Goal: Task Accomplishment & Management: Use online tool/utility

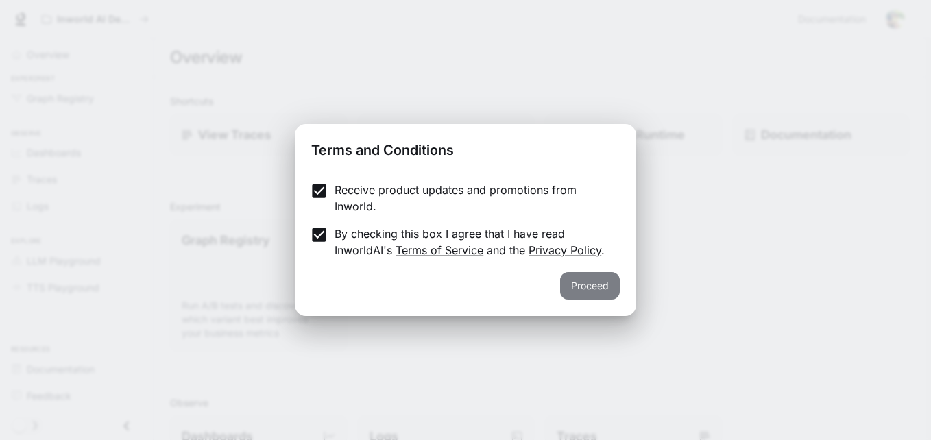
click at [590, 298] on button "Proceed" at bounding box center [590, 285] width 60 height 27
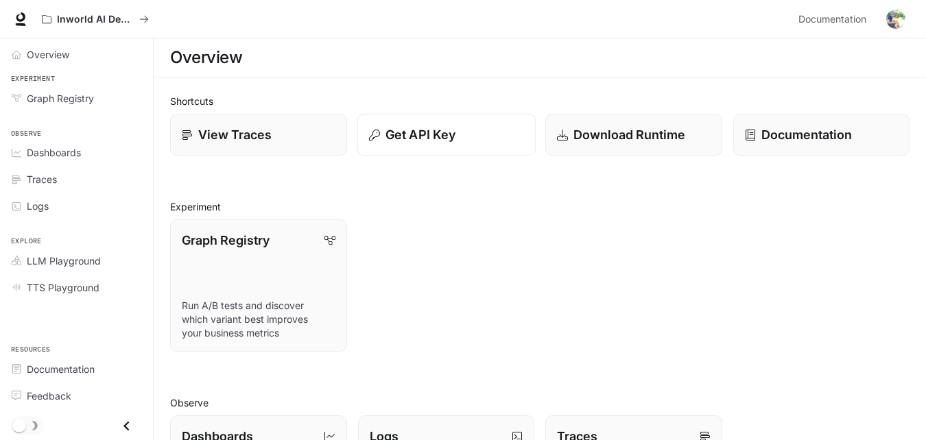
click at [449, 142] on p "Get API Key" at bounding box center [420, 134] width 70 height 19
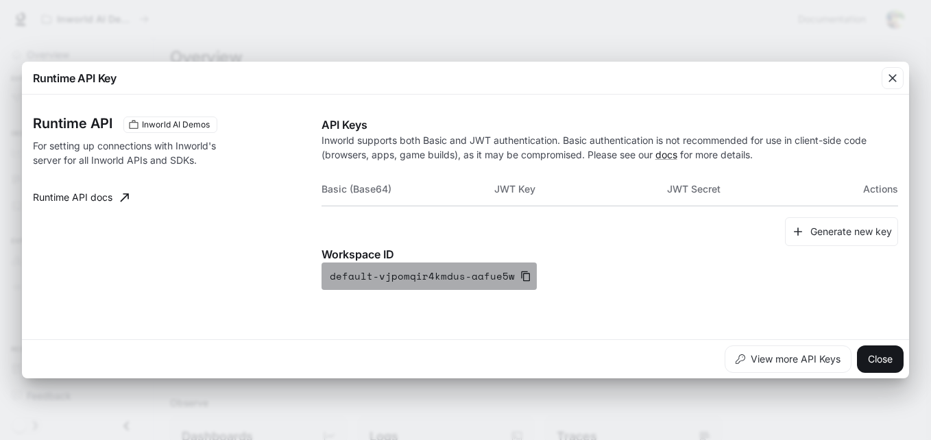
click at [521, 278] on icon "button" at bounding box center [525, 277] width 9 height 10
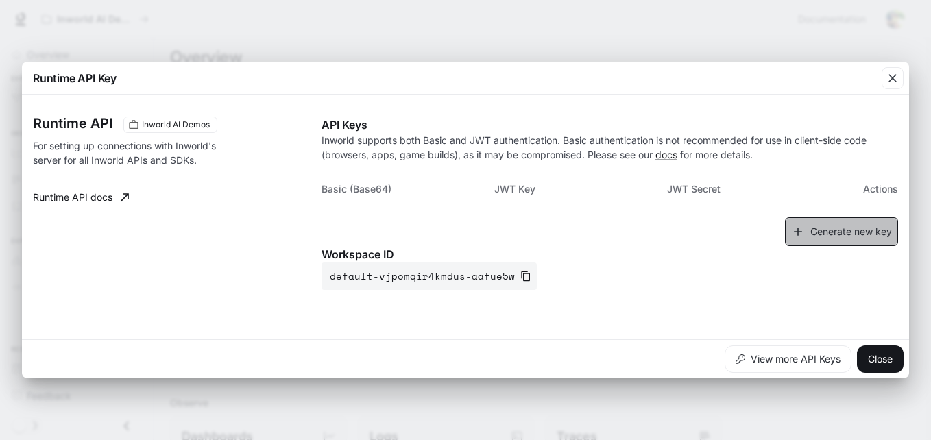
click at [843, 239] on button "Generate new key" at bounding box center [841, 231] width 113 height 29
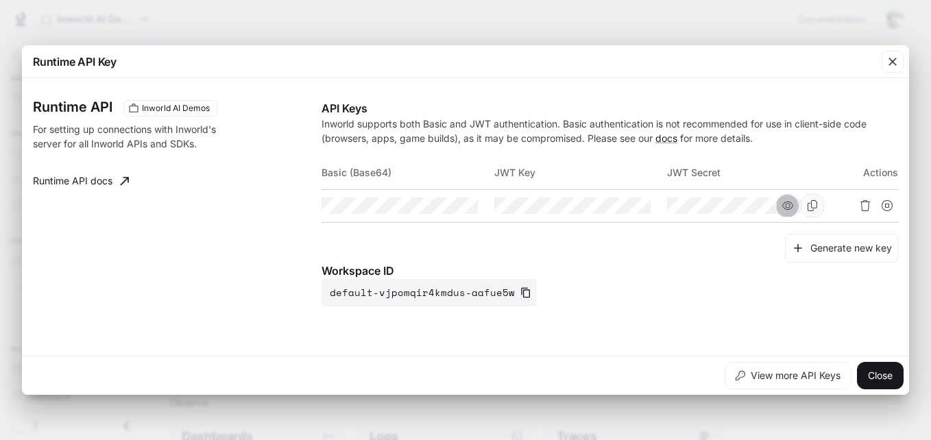
click at [785, 206] on icon "button" at bounding box center [787, 205] width 11 height 11
click at [615, 209] on icon "button" at bounding box center [614, 205] width 11 height 11
click at [445, 206] on icon "button" at bounding box center [441, 205] width 11 height 11
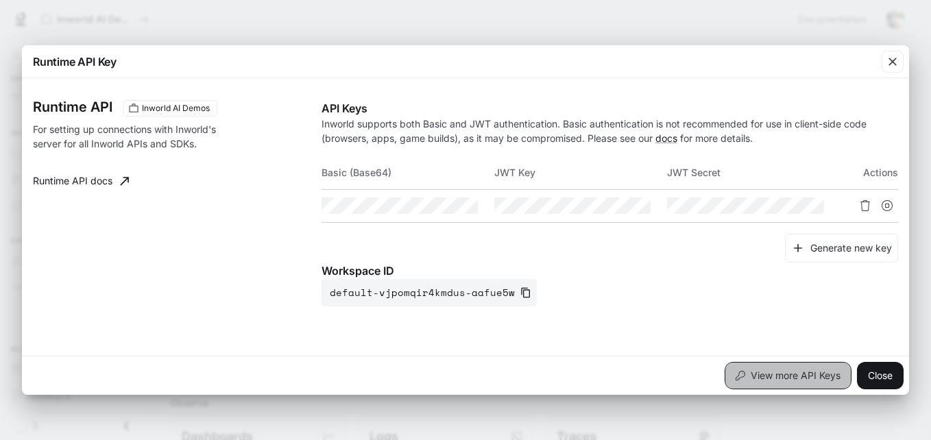
click at [794, 377] on button "View more API Keys" at bounding box center [788, 375] width 127 height 27
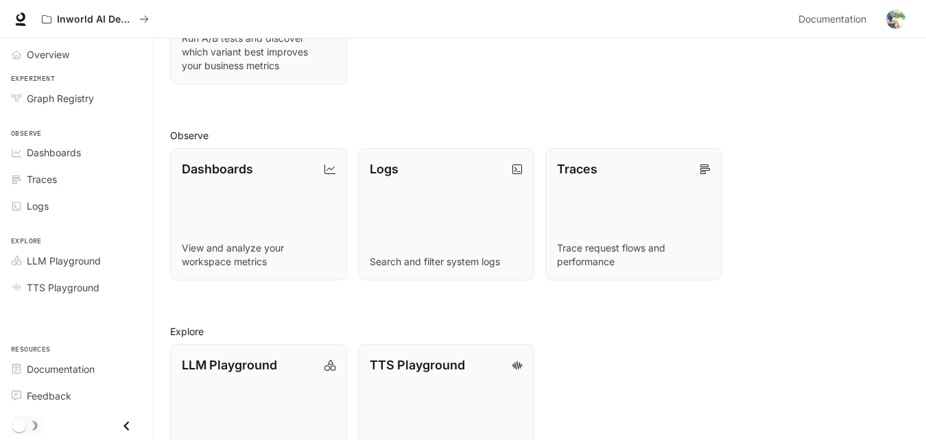
scroll to position [265, 0]
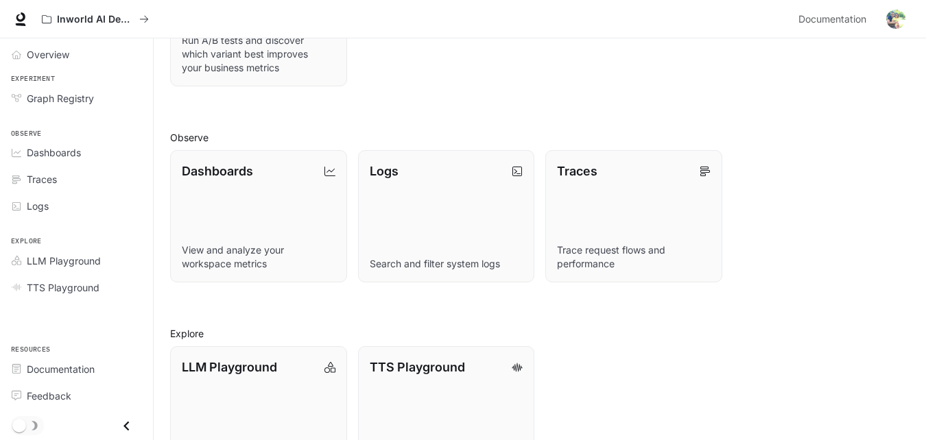
click at [862, 291] on div "Shortcuts View Traces Get API Key Download Runtime Documentation Experiment Gra…" at bounding box center [539, 154] width 739 height 650
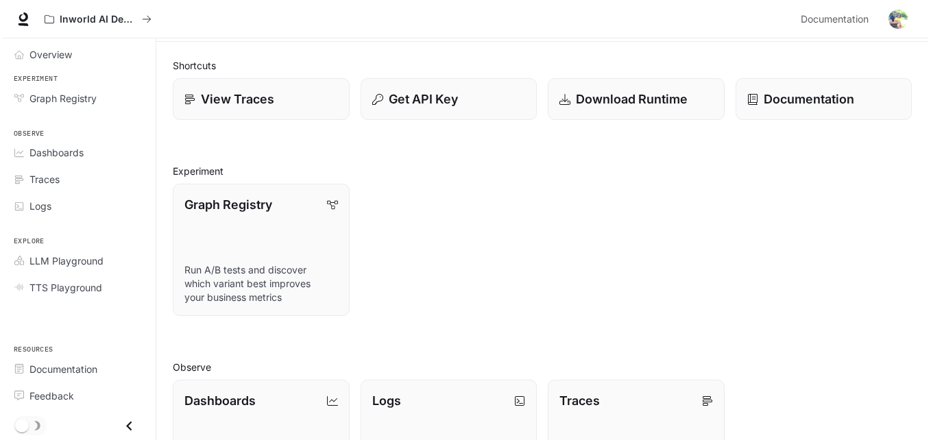
scroll to position [0, 0]
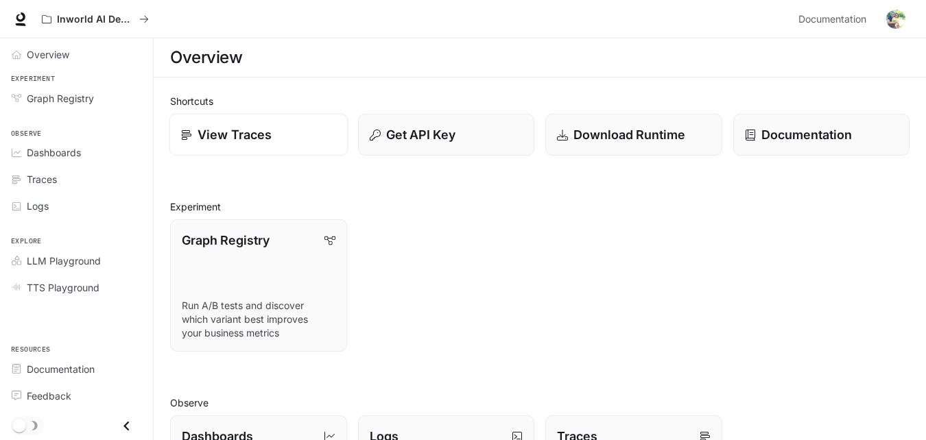
click at [264, 126] on p "View Traces" at bounding box center [234, 134] width 74 height 19
click at [422, 151] on button "Get API Key" at bounding box center [446, 135] width 178 height 43
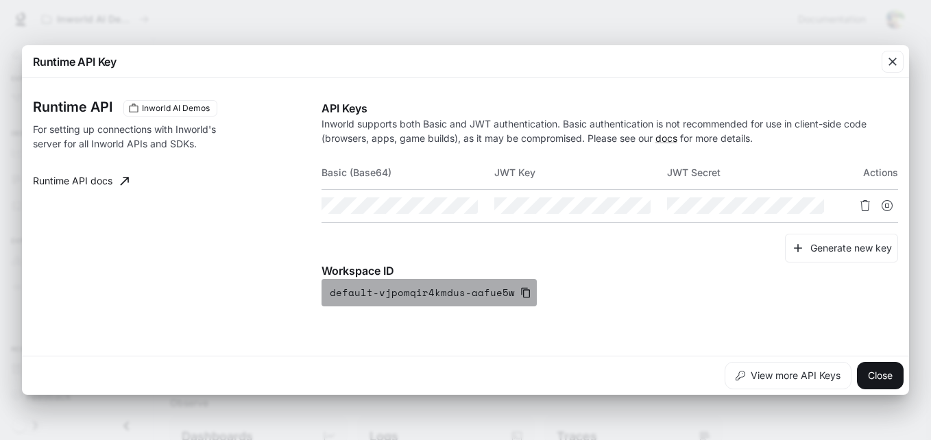
click at [520, 294] on icon "button" at bounding box center [525, 292] width 11 height 11
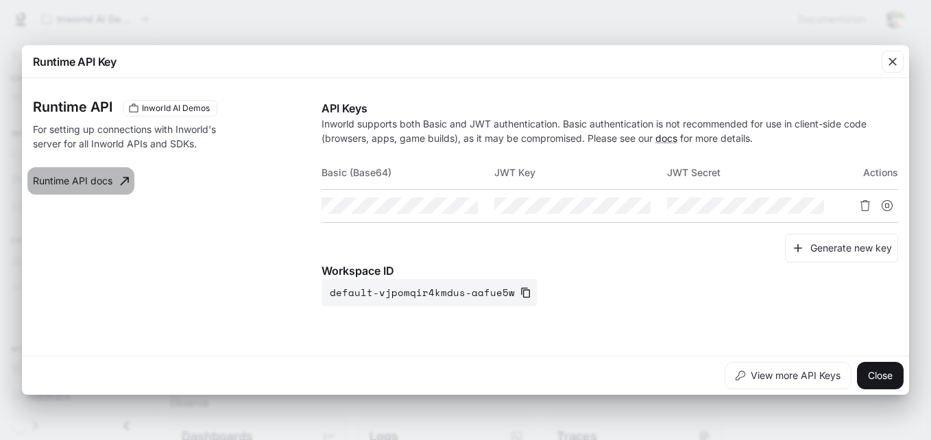
click at [97, 182] on link "Runtime API docs" at bounding box center [80, 180] width 107 height 27
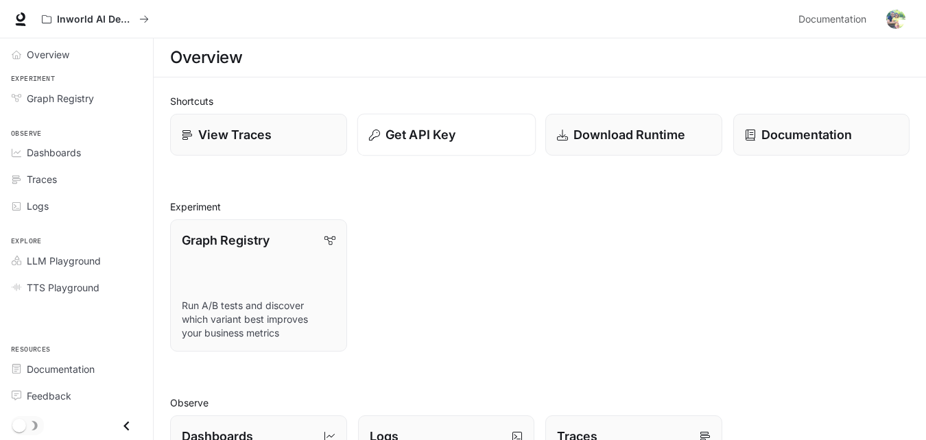
click at [422, 133] on p "Get API Key" at bounding box center [420, 134] width 70 height 19
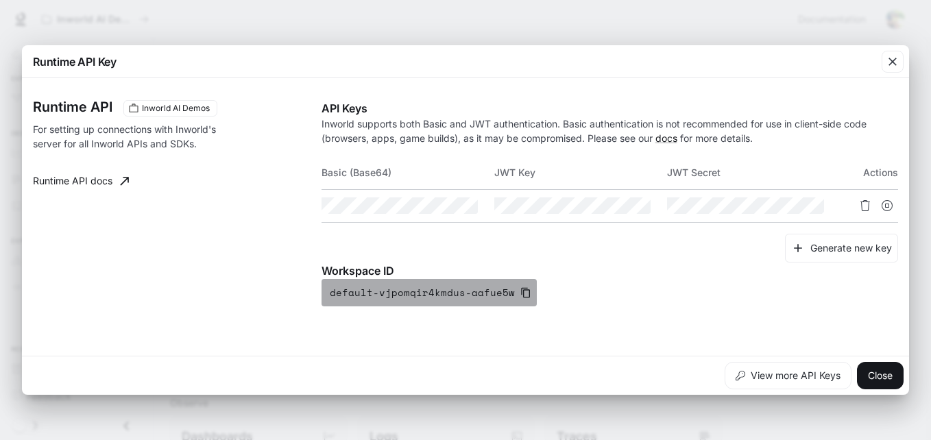
click at [520, 295] on icon "button" at bounding box center [525, 292] width 11 height 11
click at [521, 290] on icon "button" at bounding box center [525, 293] width 9 height 10
